Goal: Use online tool/utility: Utilize a website feature to perform a specific function

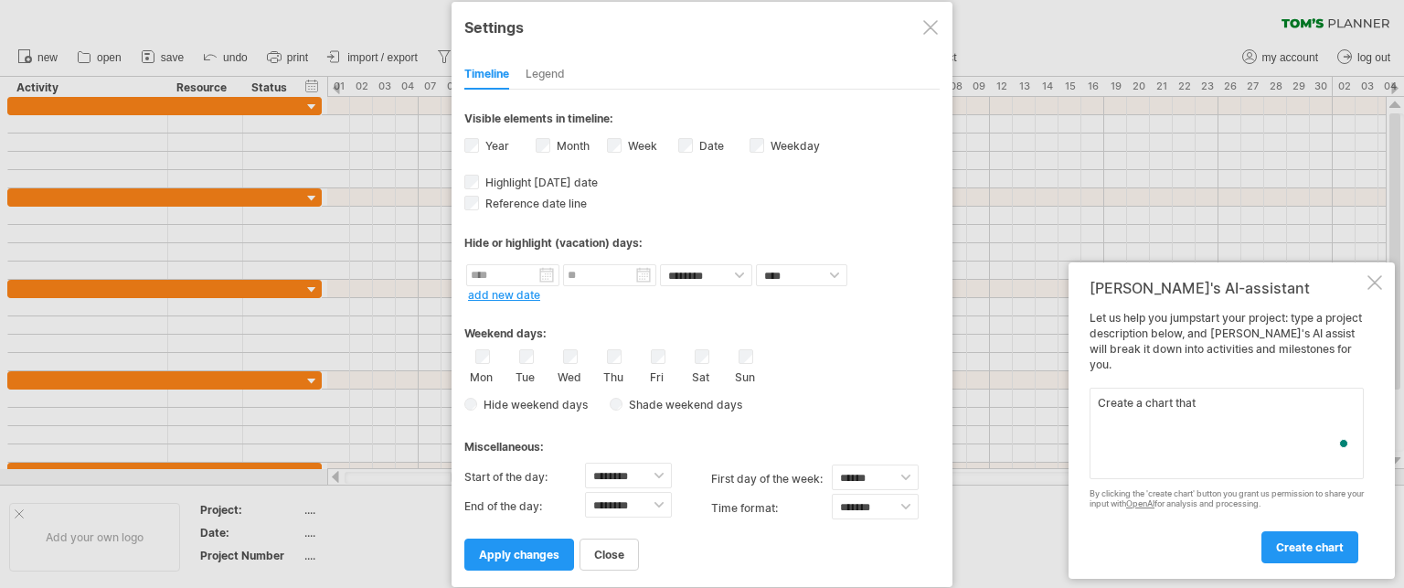
select select "*"
select select "**"
type textarea "Create a chart that has activities in left most column and number of days in th…"
click at [1315, 544] on span "create chart" at bounding box center [1310, 547] width 68 height 14
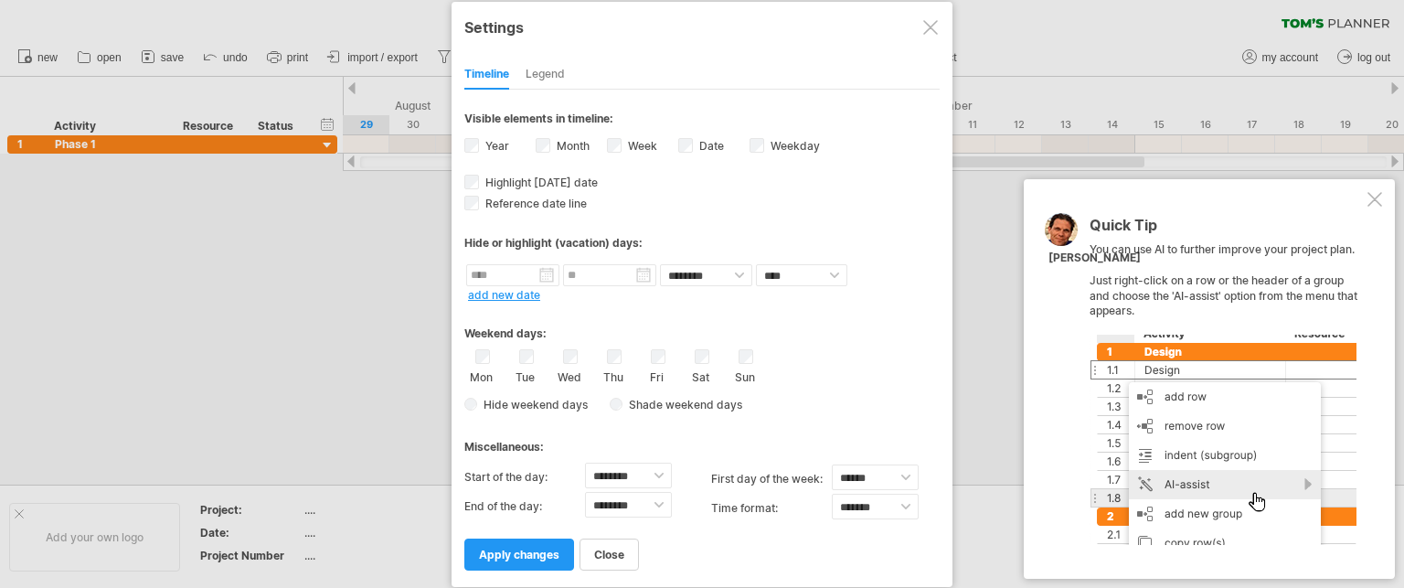
click at [935, 28] on div at bounding box center [930, 27] width 15 height 15
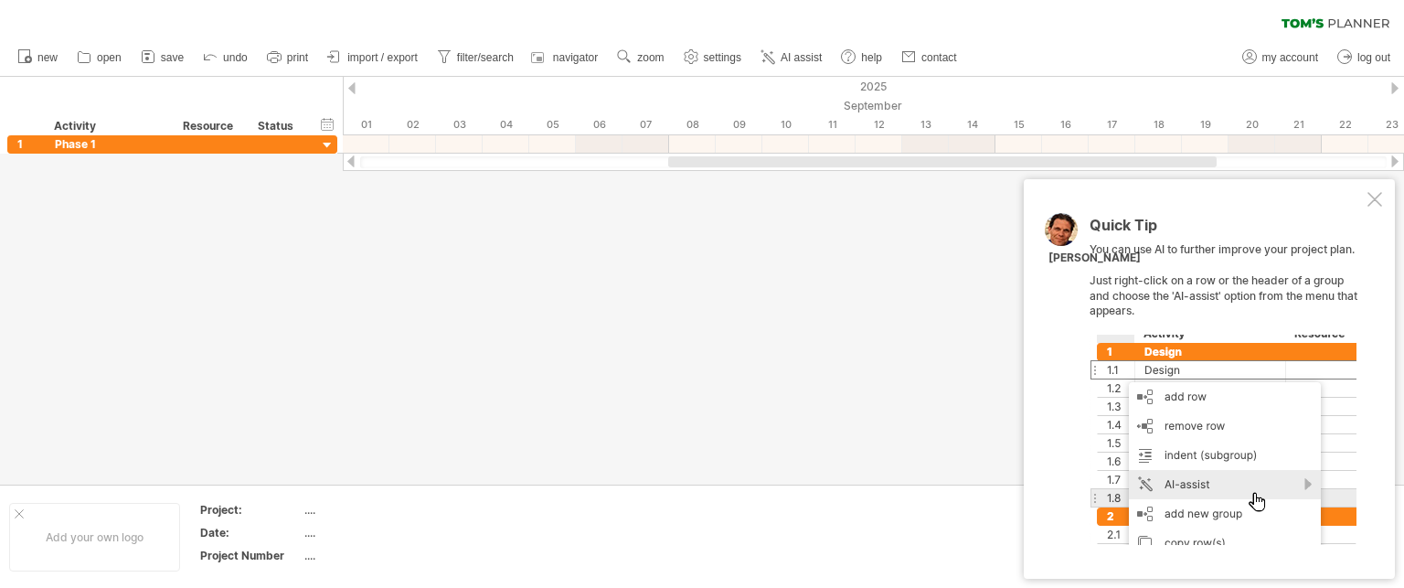
drag, startPoint x: 973, startPoint y: 162, endPoint x: 1042, endPoint y: 177, distance: 70.3
click at [1042, 177] on div "Trying to reach [DOMAIN_NAME] Connected again... 0% clear filter new 1" at bounding box center [702, 294] width 1404 height 588
click at [1267, 467] on div at bounding box center [1222, 440] width 267 height 210
click at [1381, 197] on div at bounding box center [1374, 199] width 15 height 15
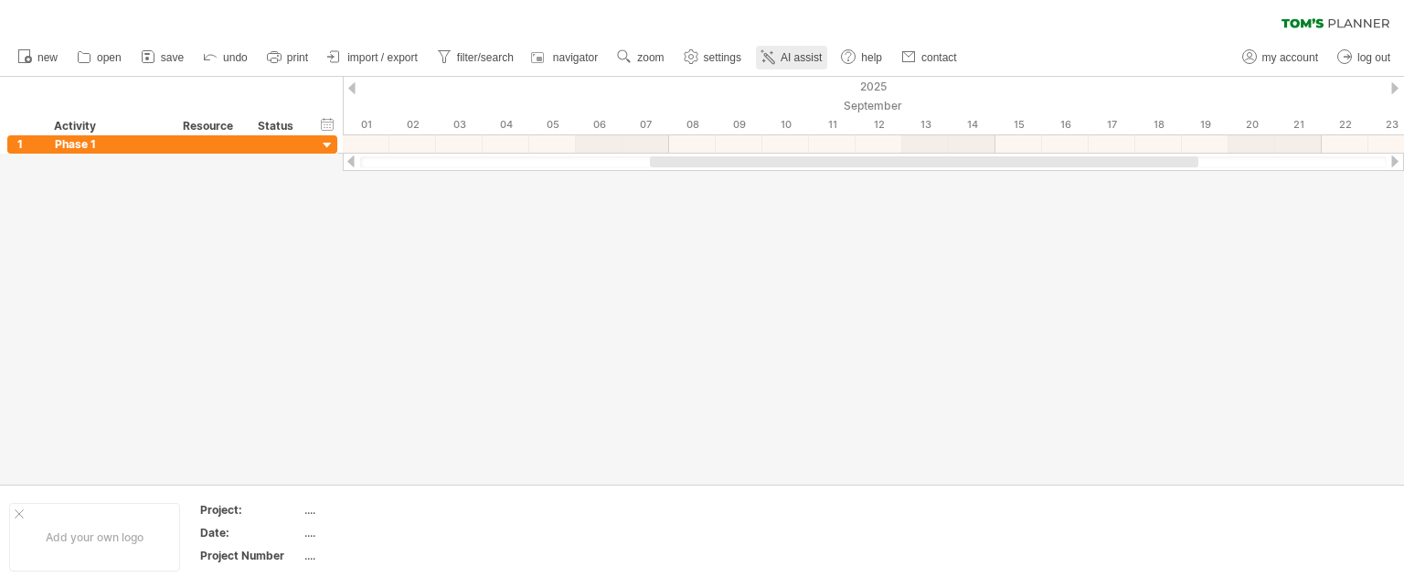
click at [784, 54] on span "AI assist" at bounding box center [801, 57] width 41 height 13
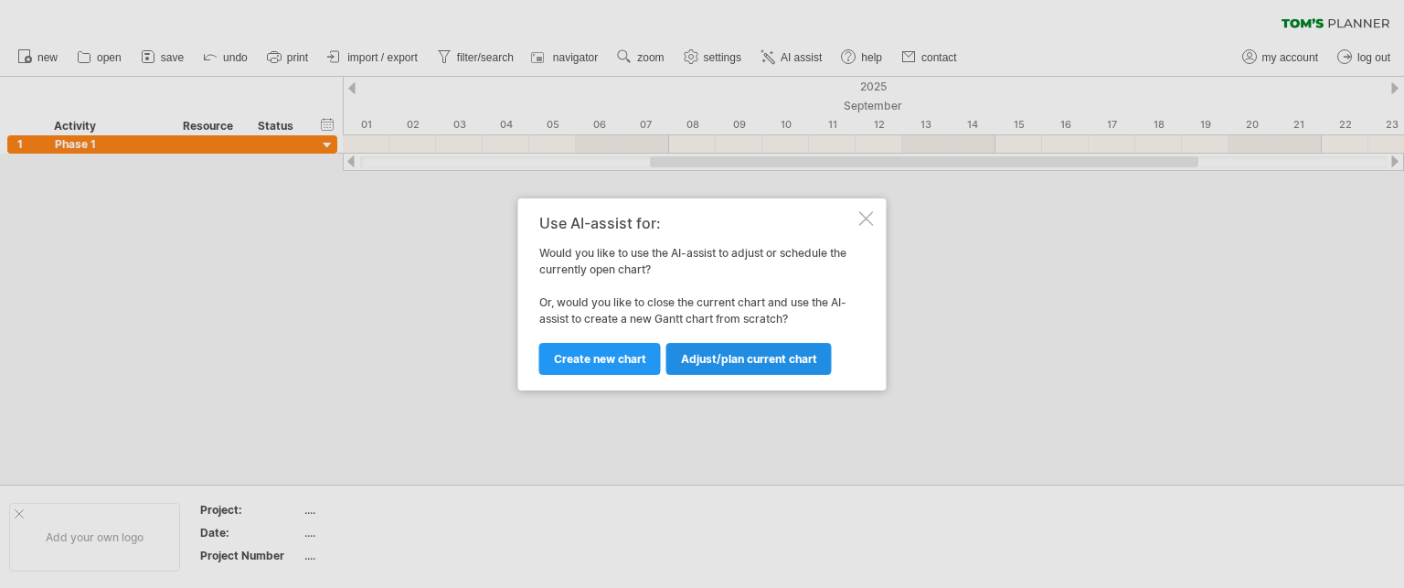
click at [731, 360] on span "Adjust/plan current chart" at bounding box center [749, 359] width 136 height 14
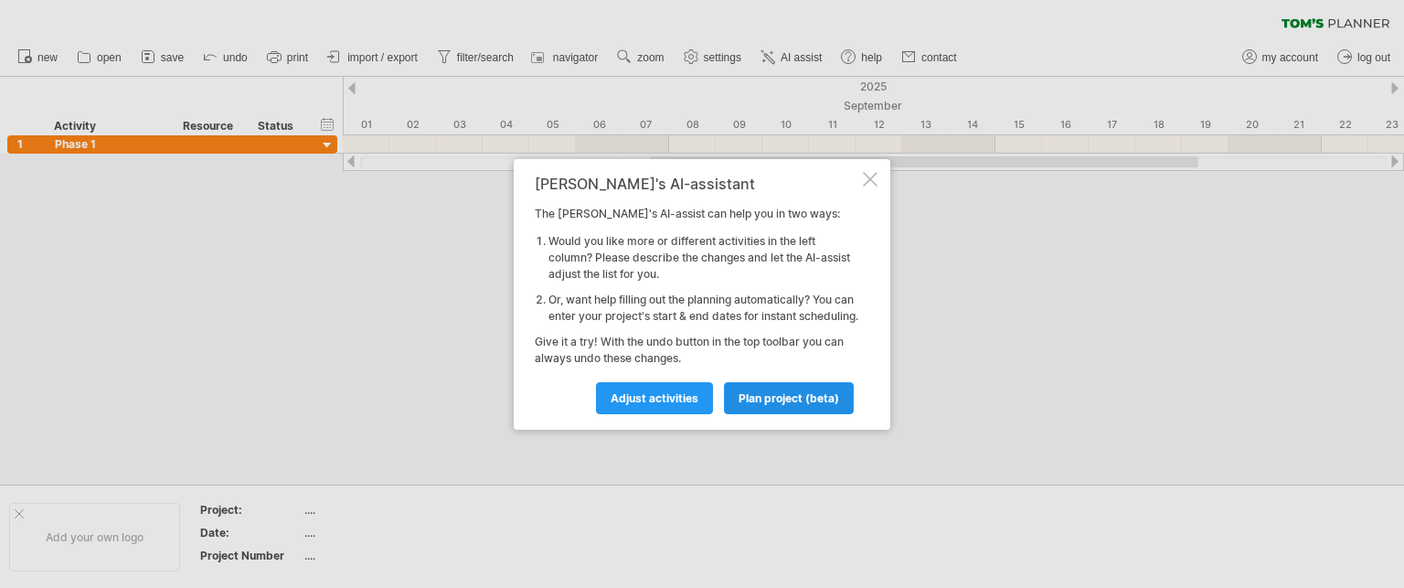
click at [767, 405] on span "plan project (beta)" at bounding box center [789, 398] width 101 height 14
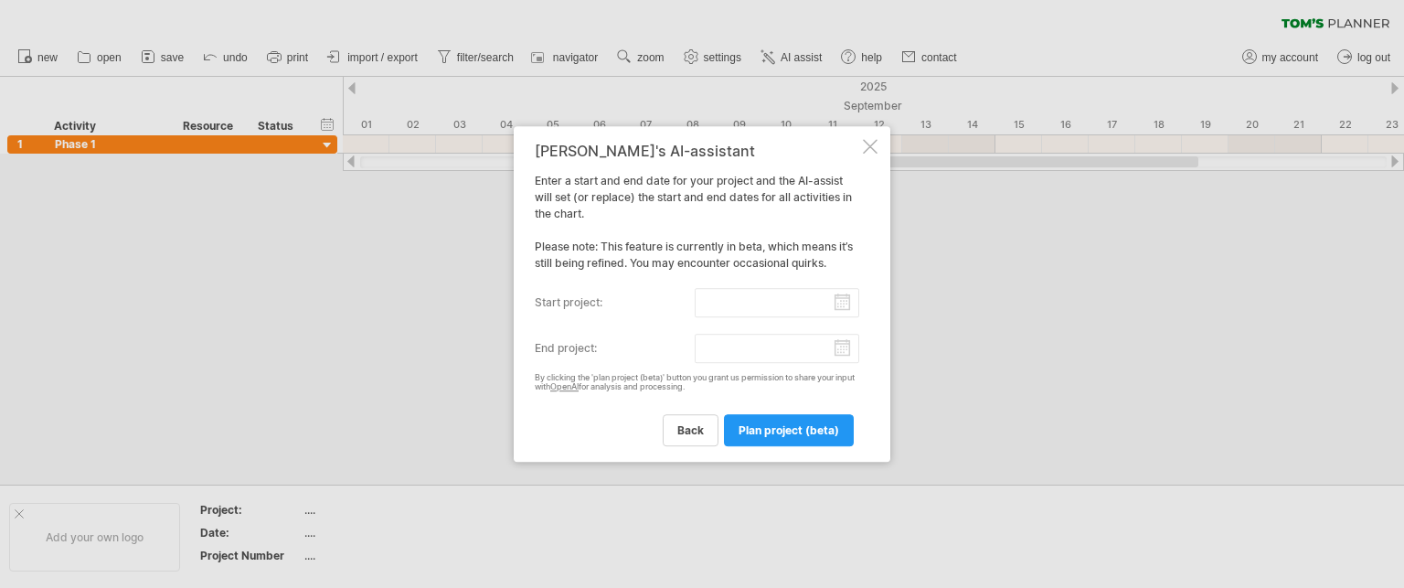
click at [719, 303] on input "start project:" at bounding box center [777, 302] width 165 height 29
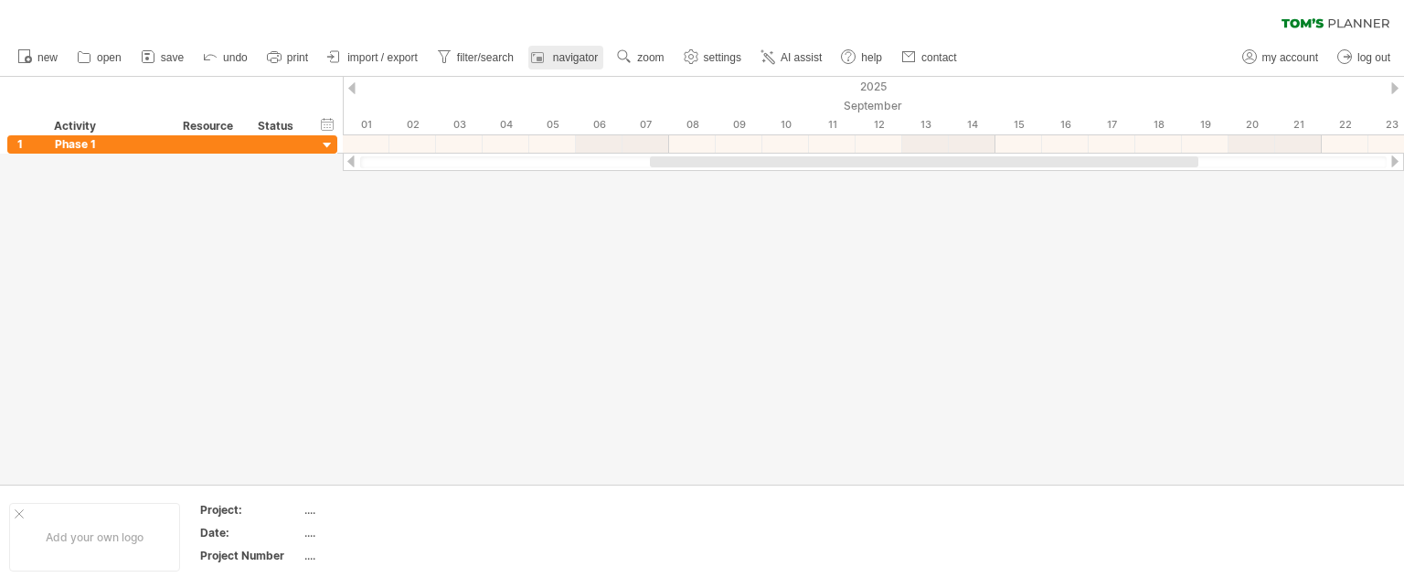
click at [578, 56] on span "navigator" at bounding box center [575, 57] width 45 height 13
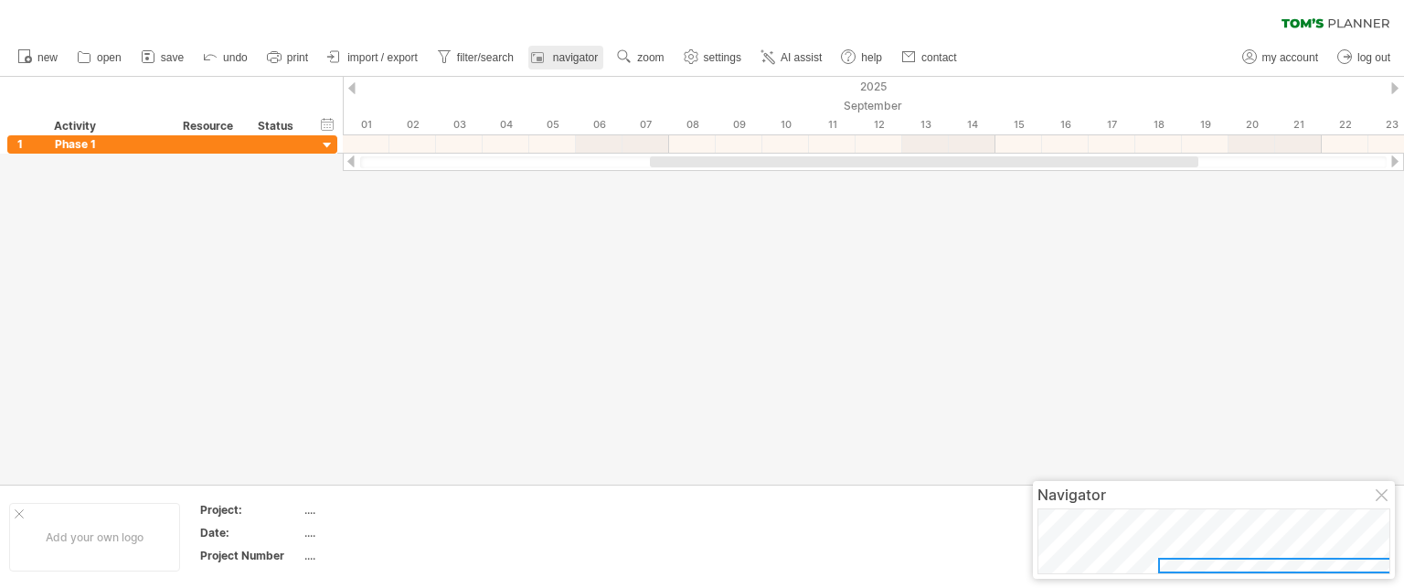
click at [578, 56] on span "navigator" at bounding box center [575, 57] width 45 height 13
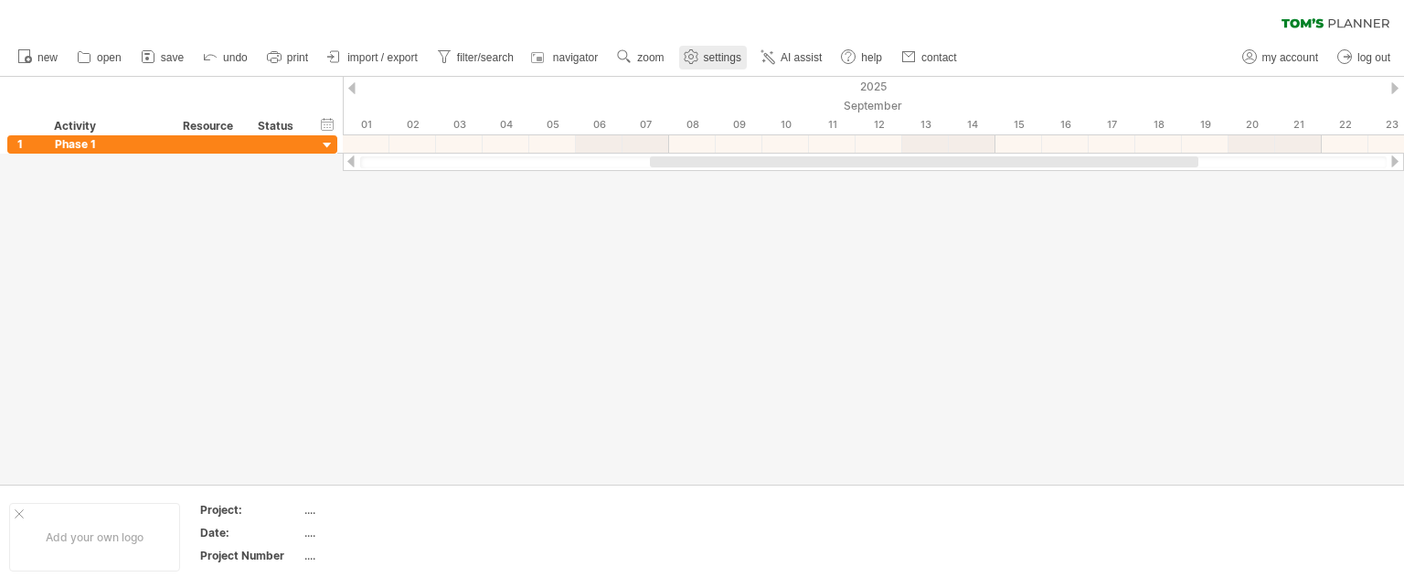
click at [700, 54] on use at bounding box center [691, 57] width 18 height 18
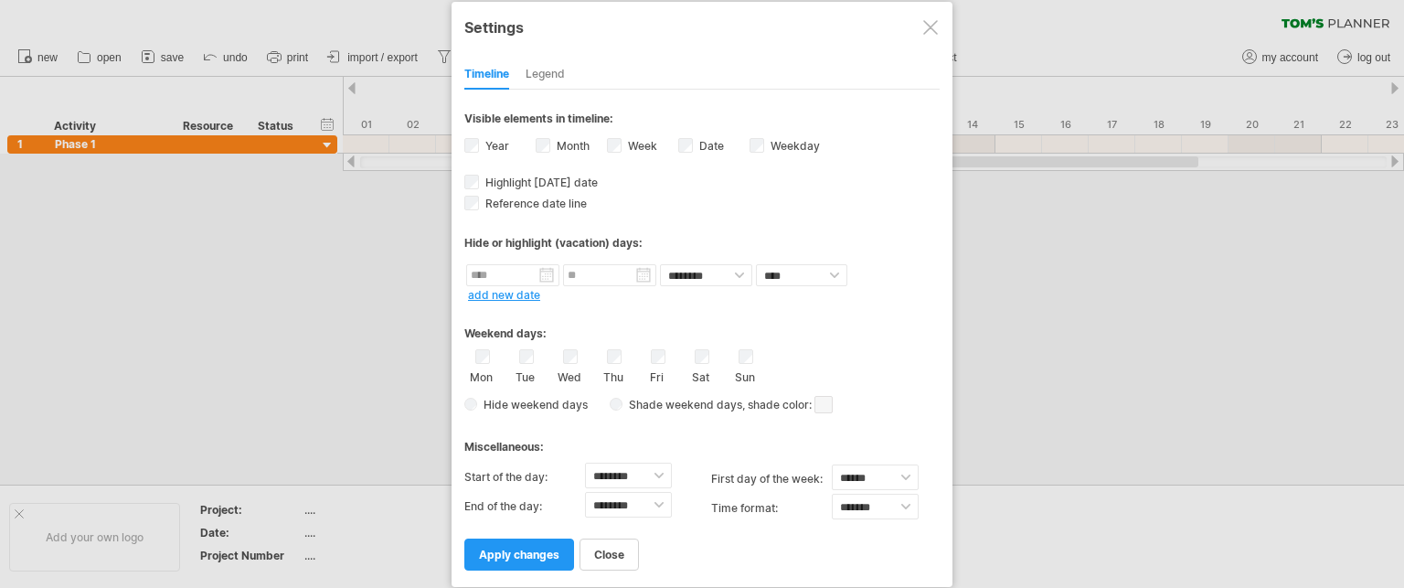
click at [934, 26] on div at bounding box center [930, 27] width 15 height 15
